Goal: Task Accomplishment & Management: Complete application form

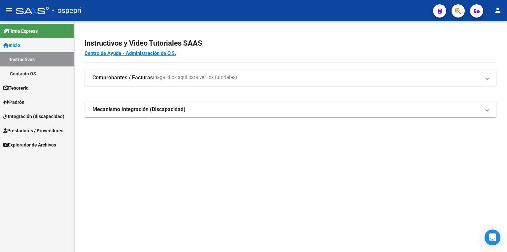
click at [33, 114] on span "Integración (discapacidad)" at bounding box center [33, 116] width 61 height 7
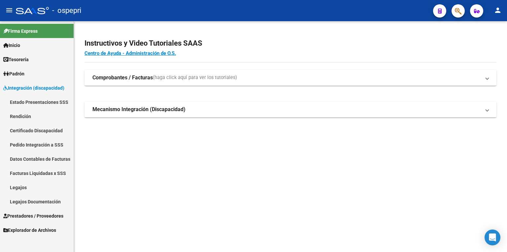
click at [35, 184] on link "Legajos" at bounding box center [37, 187] width 74 height 14
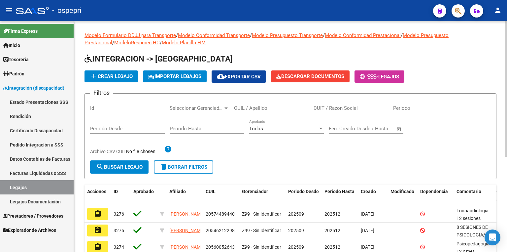
click at [282, 110] on input "CUIL / Apellido" at bounding box center [271, 108] width 75 height 6
click at [244, 106] on input "56066" at bounding box center [271, 108] width 75 height 6
click at [263, 107] on input "56006" at bounding box center [271, 108] width 75 height 6
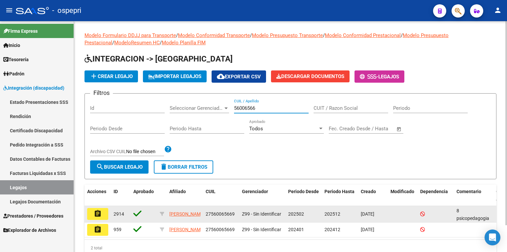
type input "56006566"
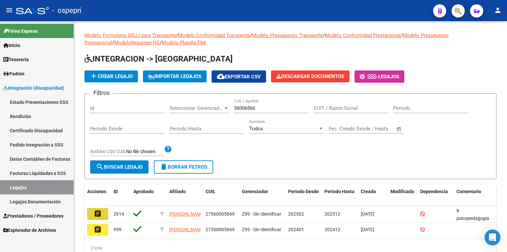
click at [97, 213] on mat-icon "assignment" at bounding box center [98, 213] width 8 height 8
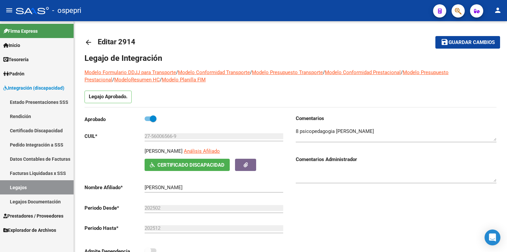
click at [28, 131] on link "Certificado Discapacidad" at bounding box center [37, 130] width 74 height 14
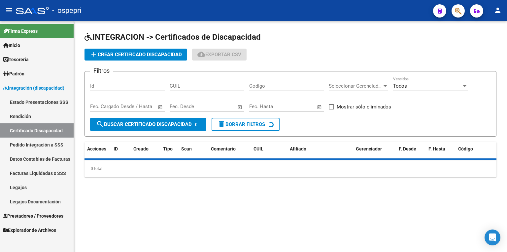
click at [33, 188] on link "Legajos" at bounding box center [37, 187] width 74 height 14
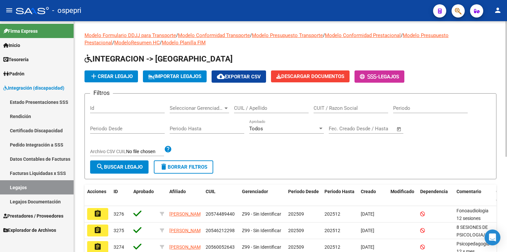
click at [248, 106] on input "CUIL / Apellido" at bounding box center [271, 108] width 75 height 6
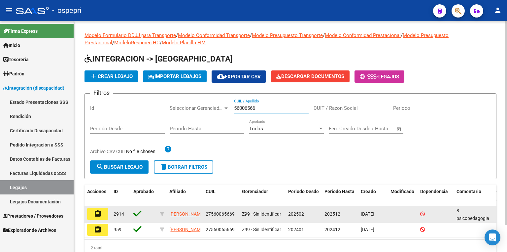
type input "56006566"
click at [98, 215] on mat-icon "assignment" at bounding box center [98, 213] width 8 height 8
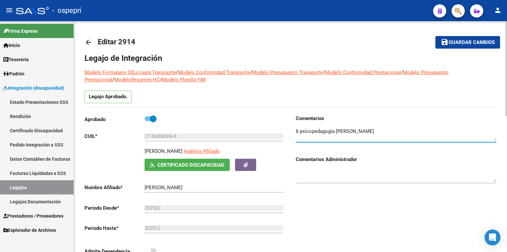
click at [392, 128] on textarea at bounding box center [396, 134] width 201 height 13
click at [373, 138] on textarea at bounding box center [396, 134] width 201 height 13
click at [355, 137] on textarea at bounding box center [396, 134] width 201 height 13
click at [453, 42] on span "Guardar cambios" at bounding box center [472, 43] width 46 height 6
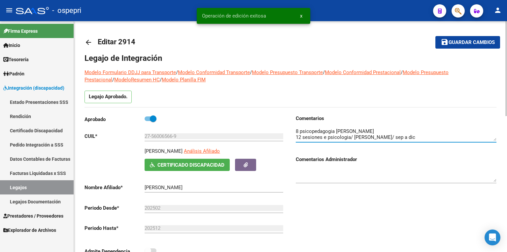
click at [324, 137] on textarea at bounding box center [396, 134] width 201 height 13
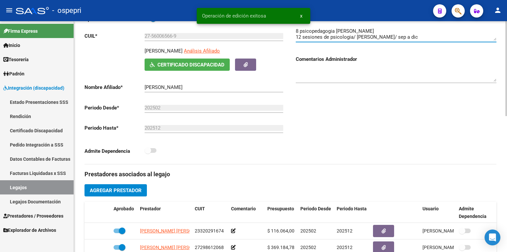
scroll to position [106, 0]
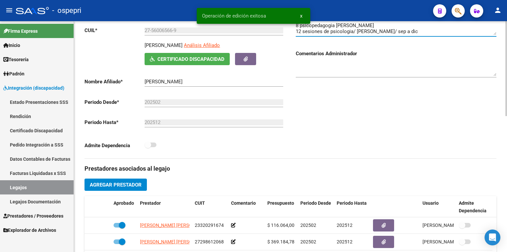
type textarea "8 psicopedagogia [PERSON_NAME] 12 sesiones de psicologia/ [PERSON_NAME]/ sep a …"
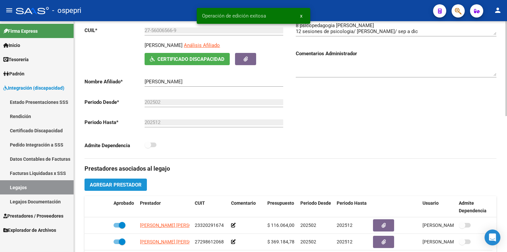
click at [121, 182] on span "Agregar Prestador" at bounding box center [116, 185] width 52 height 6
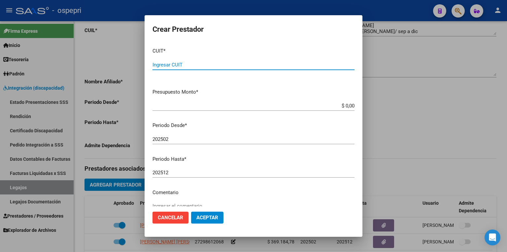
click at [398, 81] on div at bounding box center [253, 126] width 507 height 252
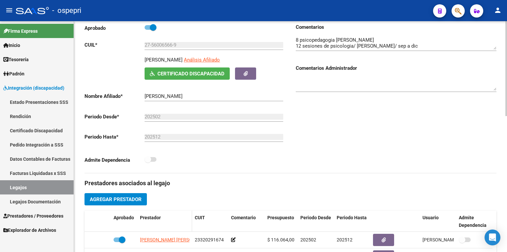
scroll to position [159, 0]
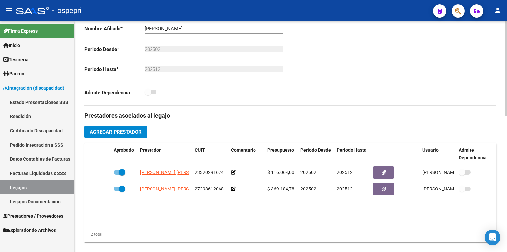
click at [127, 135] on button "Agregar Prestador" at bounding box center [116, 132] width 62 height 12
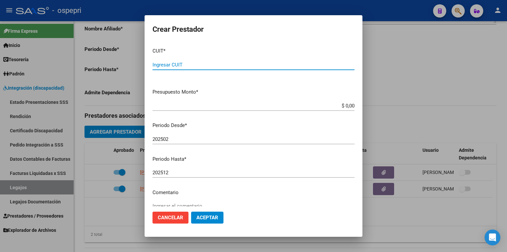
paste input "27-35856624-9"
type input "27-35856624-9"
click at [183, 140] on input "202502" at bounding box center [254, 139] width 202 height 6
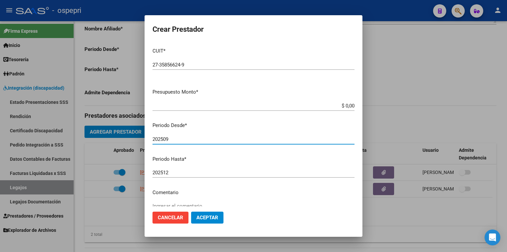
type input "202509"
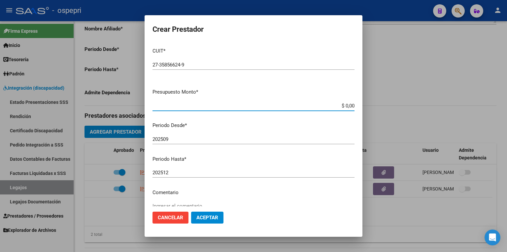
drag, startPoint x: 335, startPoint y: 105, endPoint x: 418, endPoint y: 107, distance: 83.6
click at [418, 107] on div "Crear Prestador CUIT * 27-35856624-9 Ingresar CUIT ARCA Padrón Presupuesto Mont…" at bounding box center [253, 126] width 507 height 252
type input "$ 14.844,73"
click at [219, 214] on button "Aceptar" at bounding box center [207, 217] width 32 height 12
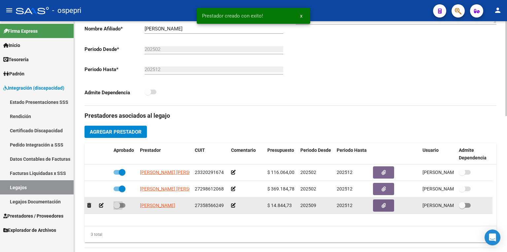
click at [121, 203] on span at bounding box center [120, 205] width 12 height 5
click at [117, 207] on input "checkbox" at bounding box center [117, 207] width 0 height 0
checkbox input "true"
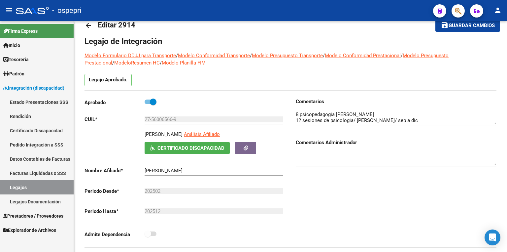
scroll to position [13, 0]
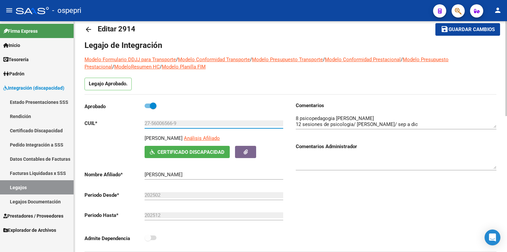
drag, startPoint x: 186, startPoint y: 123, endPoint x: 102, endPoint y: 126, distance: 84.3
click at [104, 126] on app-form-text-field "CUIL * 27-56006566-9 Ingresar CUIL" at bounding box center [184, 123] width 199 height 6
click at [366, 41] on h1 "Legajo de Integración" at bounding box center [291, 45] width 412 height 11
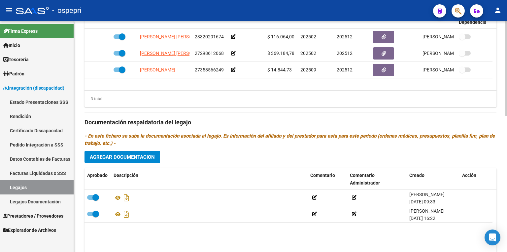
scroll to position [330, 0]
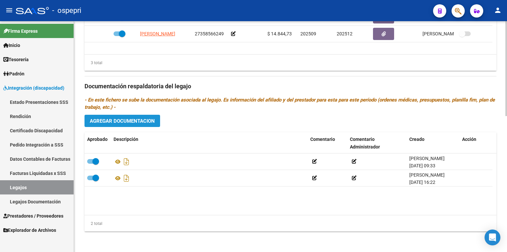
click at [139, 125] on button "Agregar Documentacion" at bounding box center [123, 121] width 76 height 12
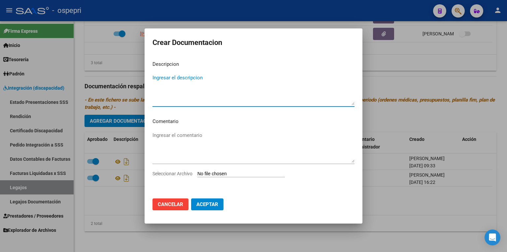
click at [225, 176] on input "Seleccionar Archivo" at bounding box center [242, 174] width 88 height 6
type input "C:\fakepath\27560065669.pdf"
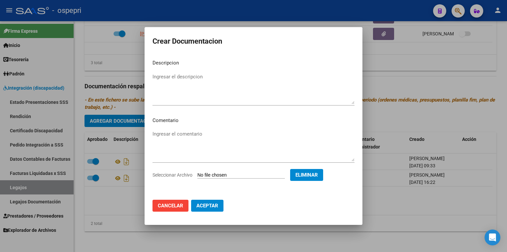
click at [206, 205] on span "Aceptar" at bounding box center [208, 205] width 22 height 6
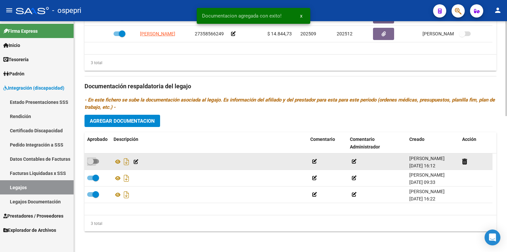
click at [95, 162] on span at bounding box center [93, 161] width 12 height 5
click at [91, 164] on input "checkbox" at bounding box center [90, 164] width 0 height 0
checkbox input "true"
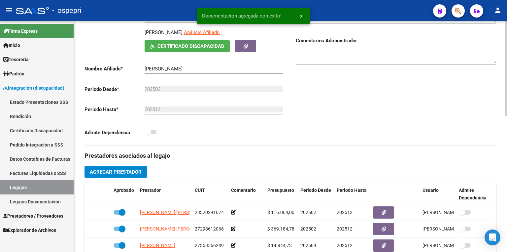
scroll to position [0, 0]
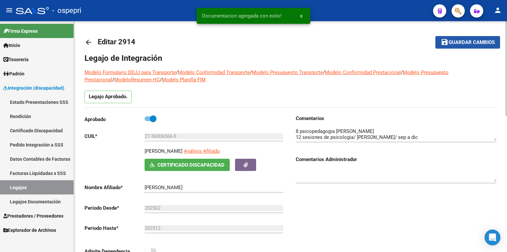
click at [480, 45] on span "Guardar cambios" at bounding box center [472, 43] width 46 height 6
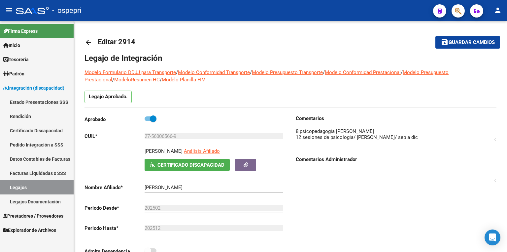
click at [33, 189] on link "Legajos" at bounding box center [37, 187] width 74 height 14
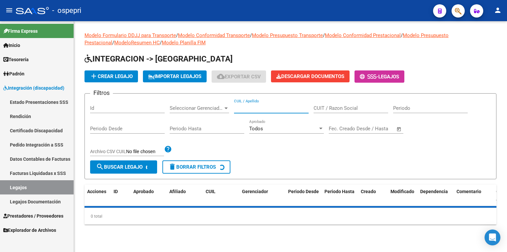
click at [241, 106] on input "CUIL / Apellido" at bounding box center [271, 108] width 75 height 6
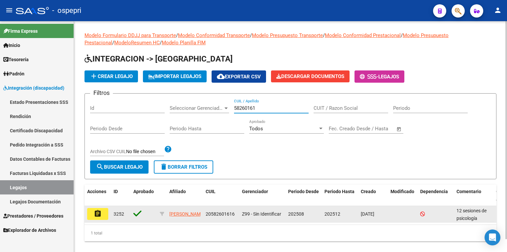
type input "58260161"
click at [101, 210] on mat-icon "assignment" at bounding box center [98, 213] width 8 height 8
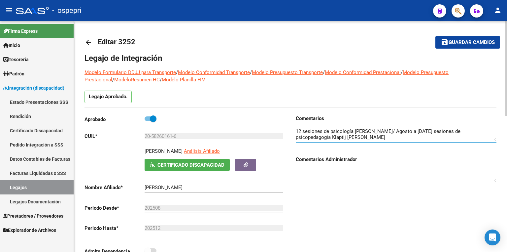
click at [455, 135] on textarea at bounding box center [396, 134] width 201 height 13
type textarea "12 sesiones de psicología [PERSON_NAME]/ Agosto a [DATE] sesiones de psicopedag…"
